Goal: Find specific page/section: Find specific page/section

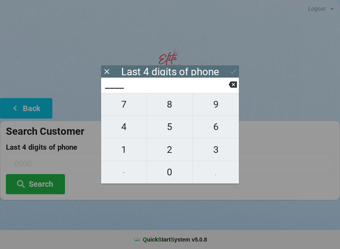
click at [221, 147] on span "3" at bounding box center [216, 149] width 46 height 17
type input "3___"
click at [130, 129] on span "4" at bounding box center [124, 126] width 46 height 17
type input "34__"
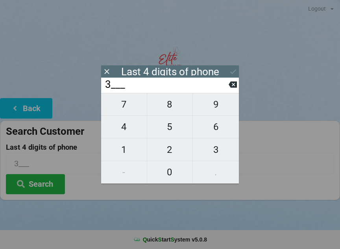
type input "34__"
click at [125, 110] on span "7" at bounding box center [124, 104] width 46 height 17
type input "347_"
click at [233, 86] on icon at bounding box center [233, 84] width 8 height 6
click at [230, 86] on icon at bounding box center [233, 84] width 8 height 6
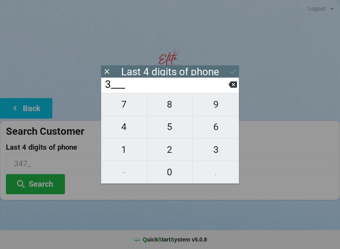
click at [230, 90] on button at bounding box center [233, 84] width 8 height 11
type input "____"
click at [219, 133] on span "6" at bounding box center [216, 126] width 46 height 17
type input "6___"
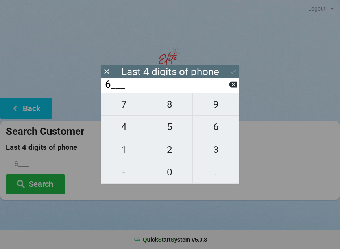
click at [214, 134] on span "6" at bounding box center [216, 126] width 46 height 17
type input "66__"
click at [177, 155] on span "2" at bounding box center [170, 149] width 46 height 17
type input "662_"
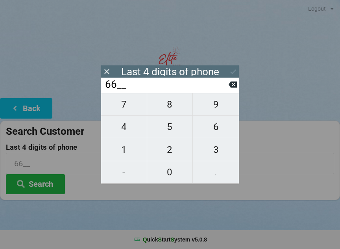
type input "662_"
click at [129, 127] on span "4" at bounding box center [124, 126] width 46 height 17
type input "6624"
click at [231, 71] on icon at bounding box center [233, 71] width 8 height 8
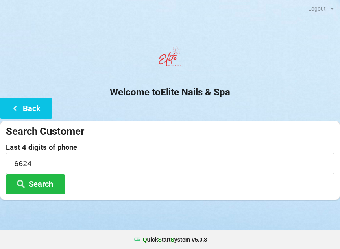
click at [54, 185] on button "Search" at bounding box center [35, 184] width 59 height 20
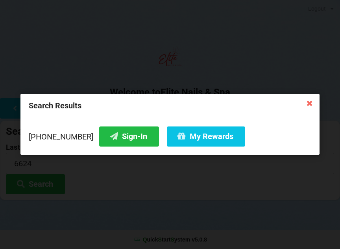
click at [198, 139] on button "My Rewards" at bounding box center [206, 136] width 78 height 20
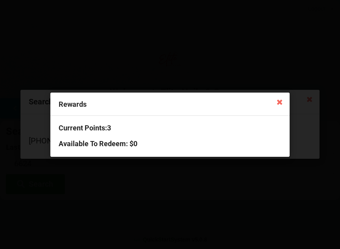
click at [279, 101] on icon at bounding box center [279, 101] width 13 height 13
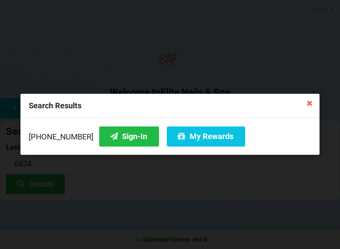
click at [123, 128] on button "Sign-In" at bounding box center [129, 136] width 60 height 20
